Goal: Transaction & Acquisition: Book appointment/travel/reservation

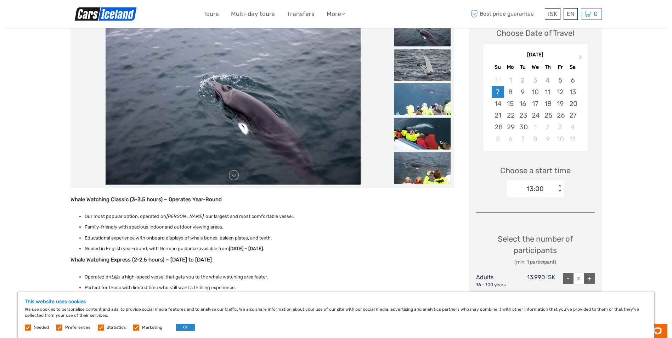
scroll to position [106, 0]
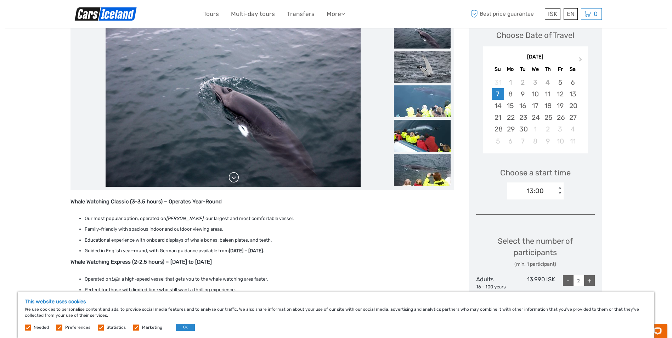
click at [233, 176] on link at bounding box center [233, 177] width 11 height 11
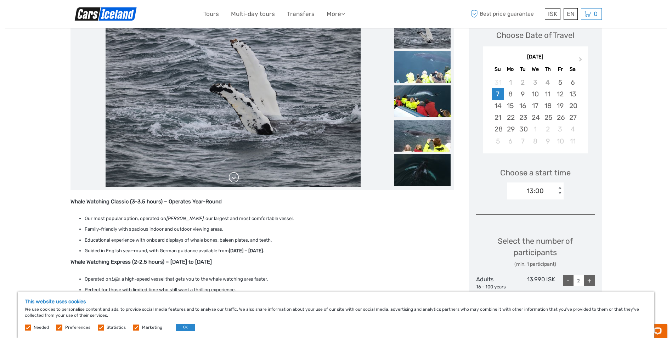
click at [233, 176] on link at bounding box center [233, 177] width 11 height 11
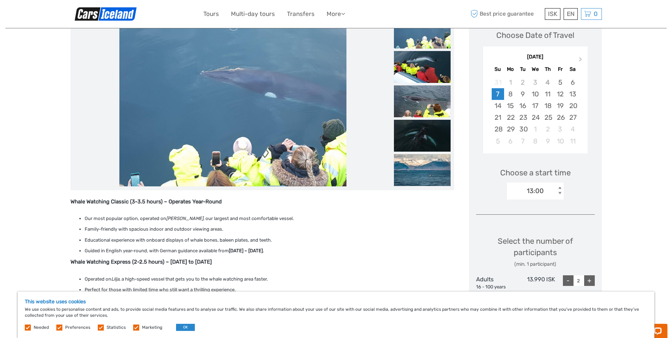
click at [233, 176] on link at bounding box center [233, 177] width 11 height 11
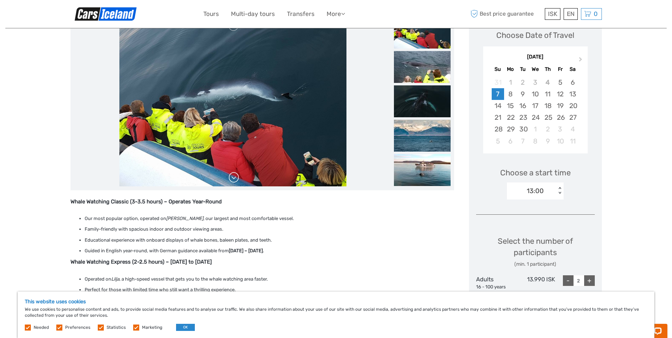
click at [233, 176] on link at bounding box center [233, 177] width 11 height 11
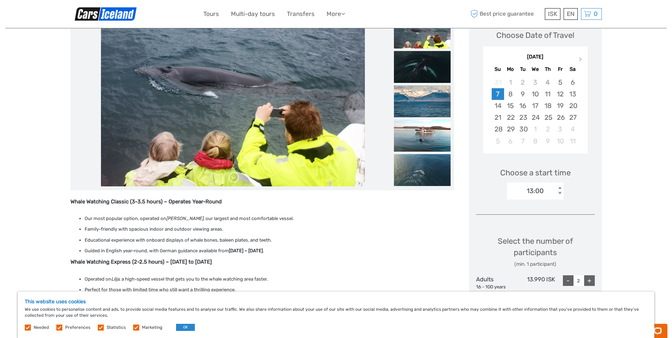
click at [233, 176] on link at bounding box center [233, 177] width 11 height 11
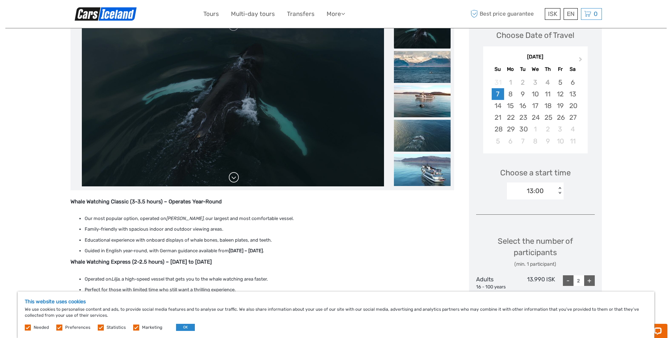
click at [233, 175] on link at bounding box center [233, 177] width 11 height 11
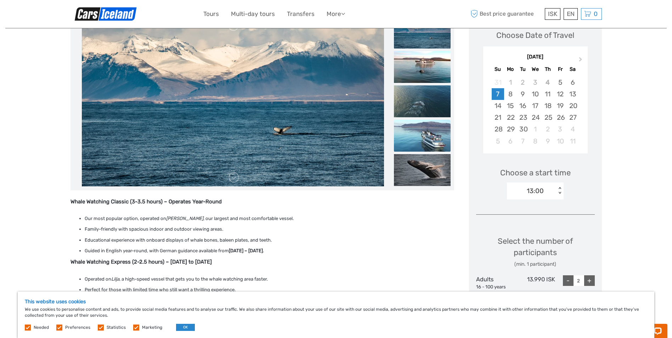
click at [423, 138] on img at bounding box center [422, 136] width 57 height 32
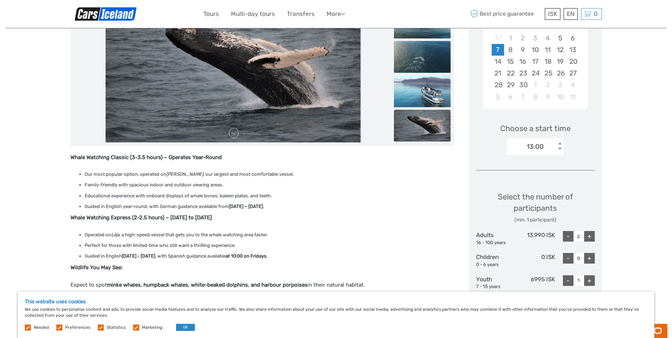
scroll to position [0, 0]
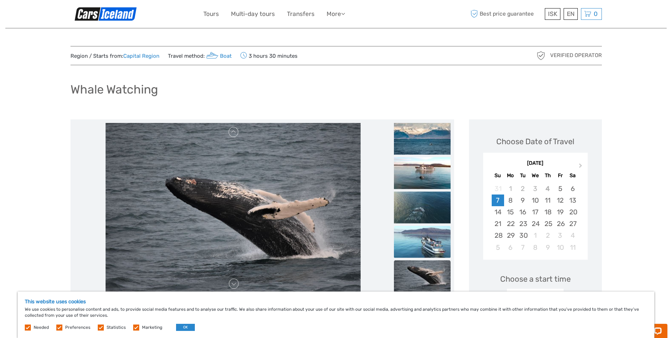
click at [424, 246] on img at bounding box center [422, 242] width 57 height 32
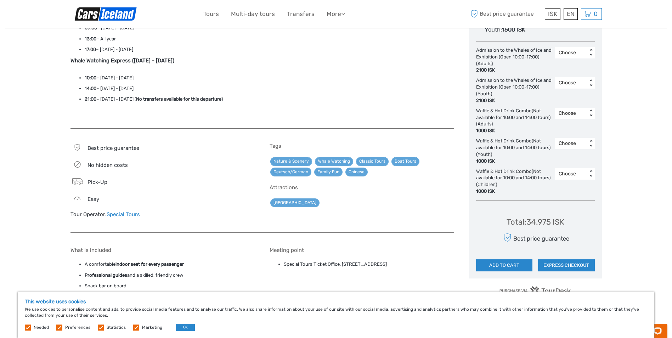
scroll to position [461, 0]
click at [591, 139] on div "Choose < >" at bounding box center [575, 142] width 40 height 11
click at [427, 159] on div "Nature & Scenery Whale Watching Classic Tours Boat Tours Deutsch/German Family …" at bounding box center [362, 166] width 185 height 21
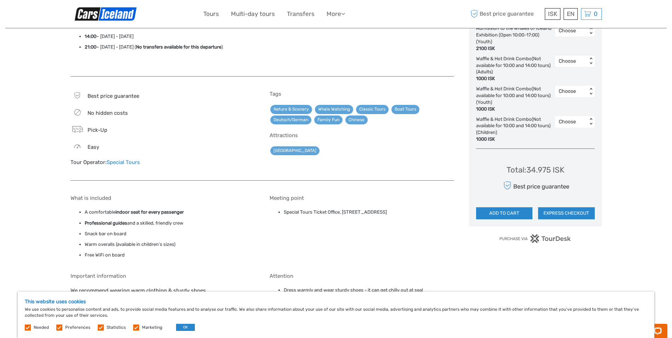
scroll to position [496, 0]
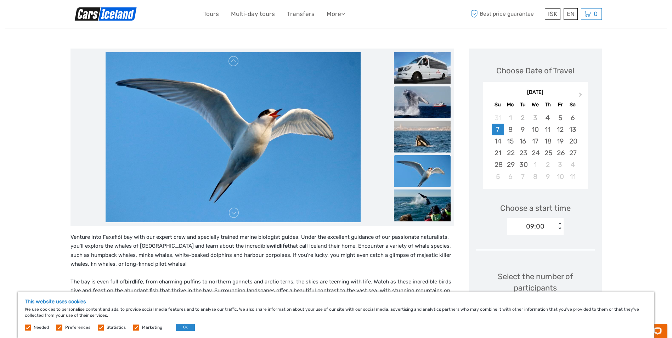
click at [415, 92] on img at bounding box center [422, 102] width 57 height 32
